Goal: Information Seeking & Learning: Learn about a topic

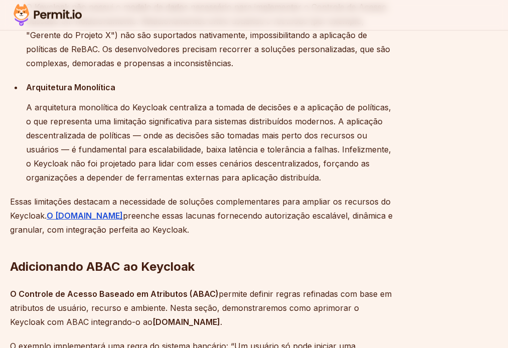
scroll to position [2032, 0]
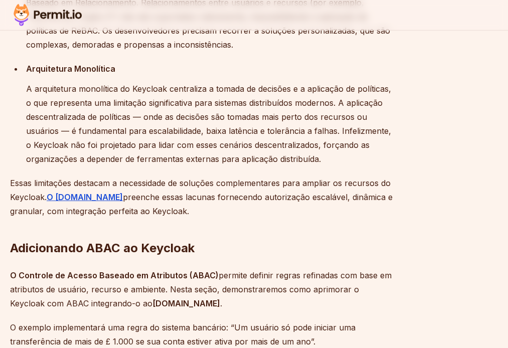
drag, startPoint x: 218, startPoint y: 198, endPoint x: 40, endPoint y: 109, distance: 199.1
copy div "O Keycloak ABAC é difícil de configurar O Keycloak suporta ABAC por meio de pol…"
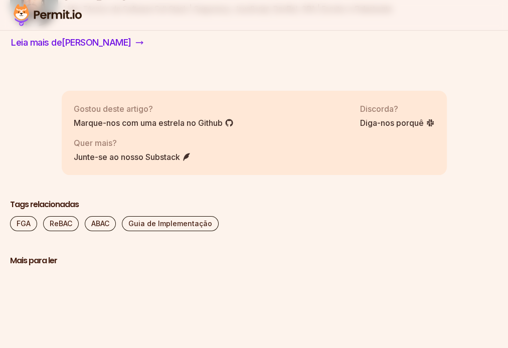
scroll to position [10306, 0]
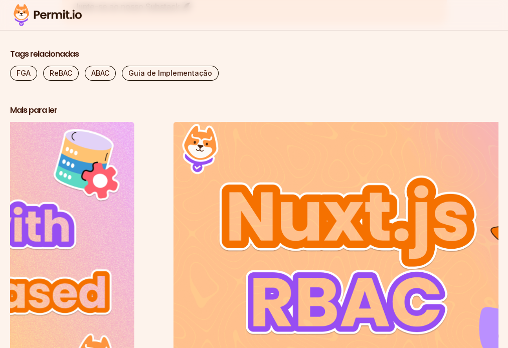
drag, startPoint x: 153, startPoint y: 215, endPoint x: 78, endPoint y: 216, distance: 75.2
copy font "[PERSON_NAME] Manor"
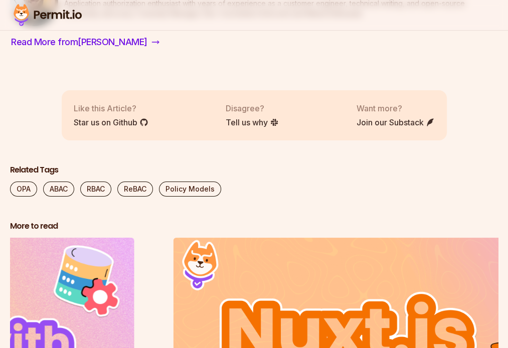
scroll to position [7868, 0]
